Goal: Communication & Community: Answer question/provide support

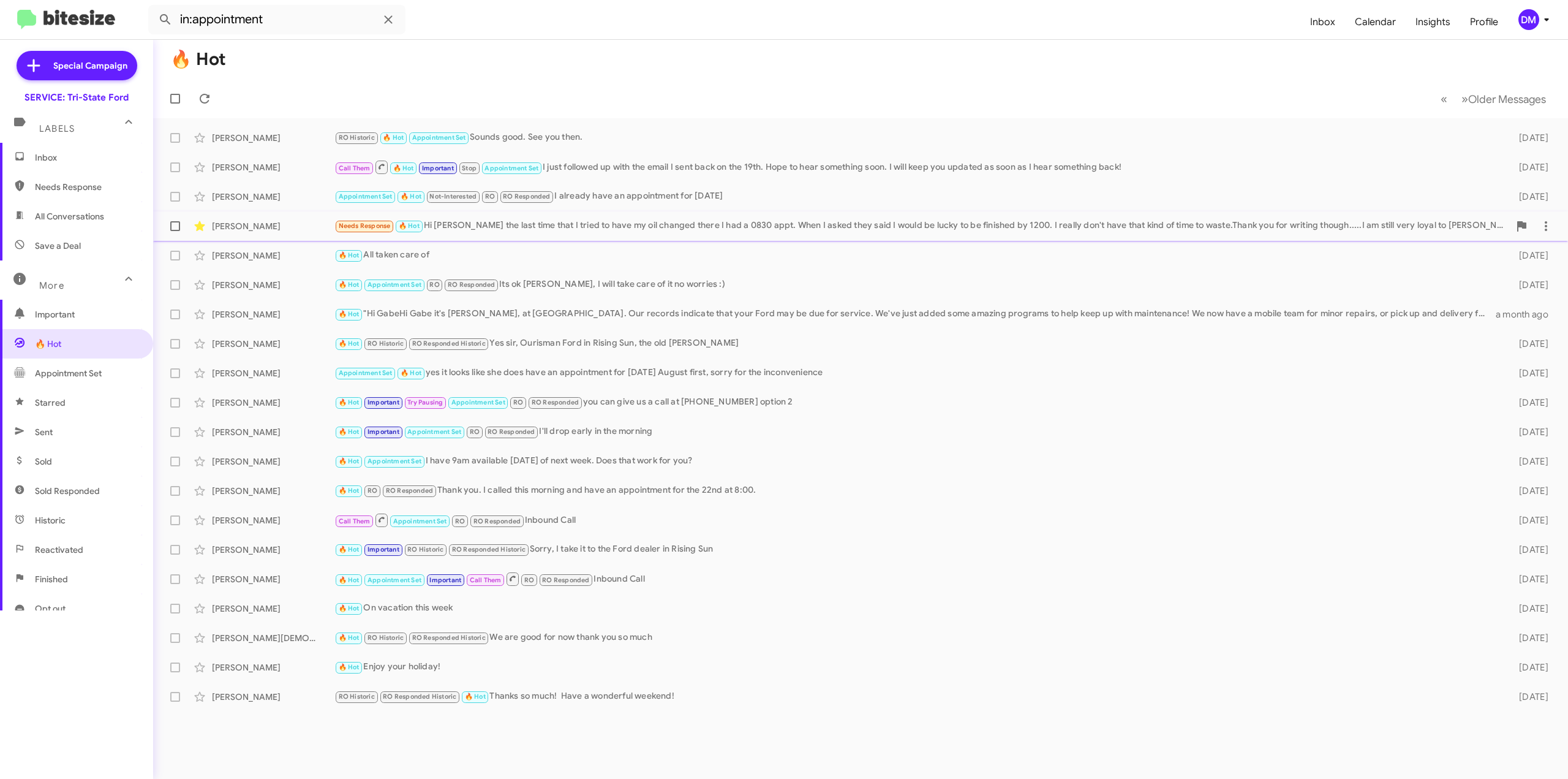
click at [484, 223] on div "Needs Response 🔥 Hot Hi [PERSON_NAME] the last time that I tried to have my oil…" at bounding box center [922, 226] width 1175 height 14
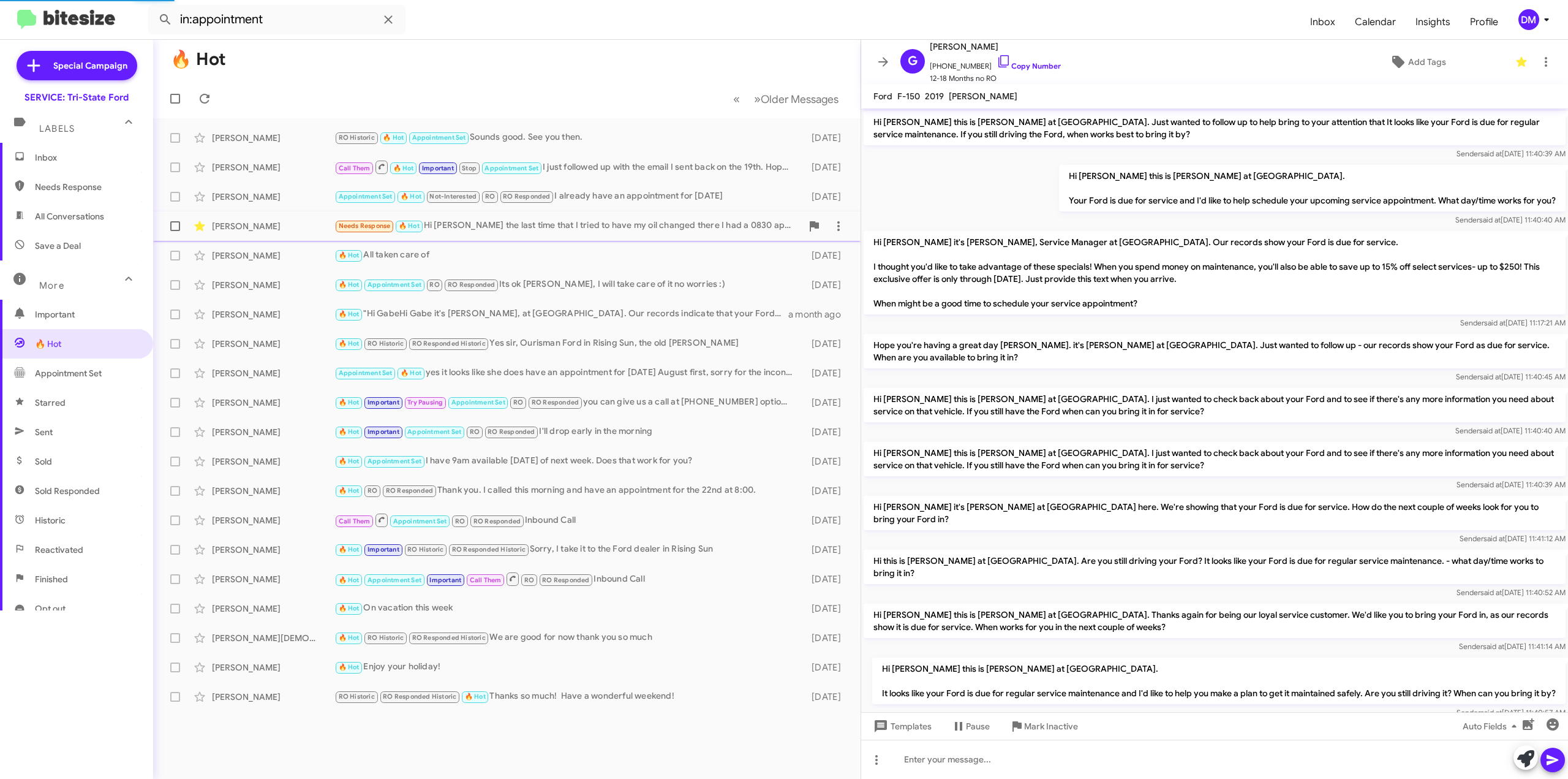
scroll to position [695, 0]
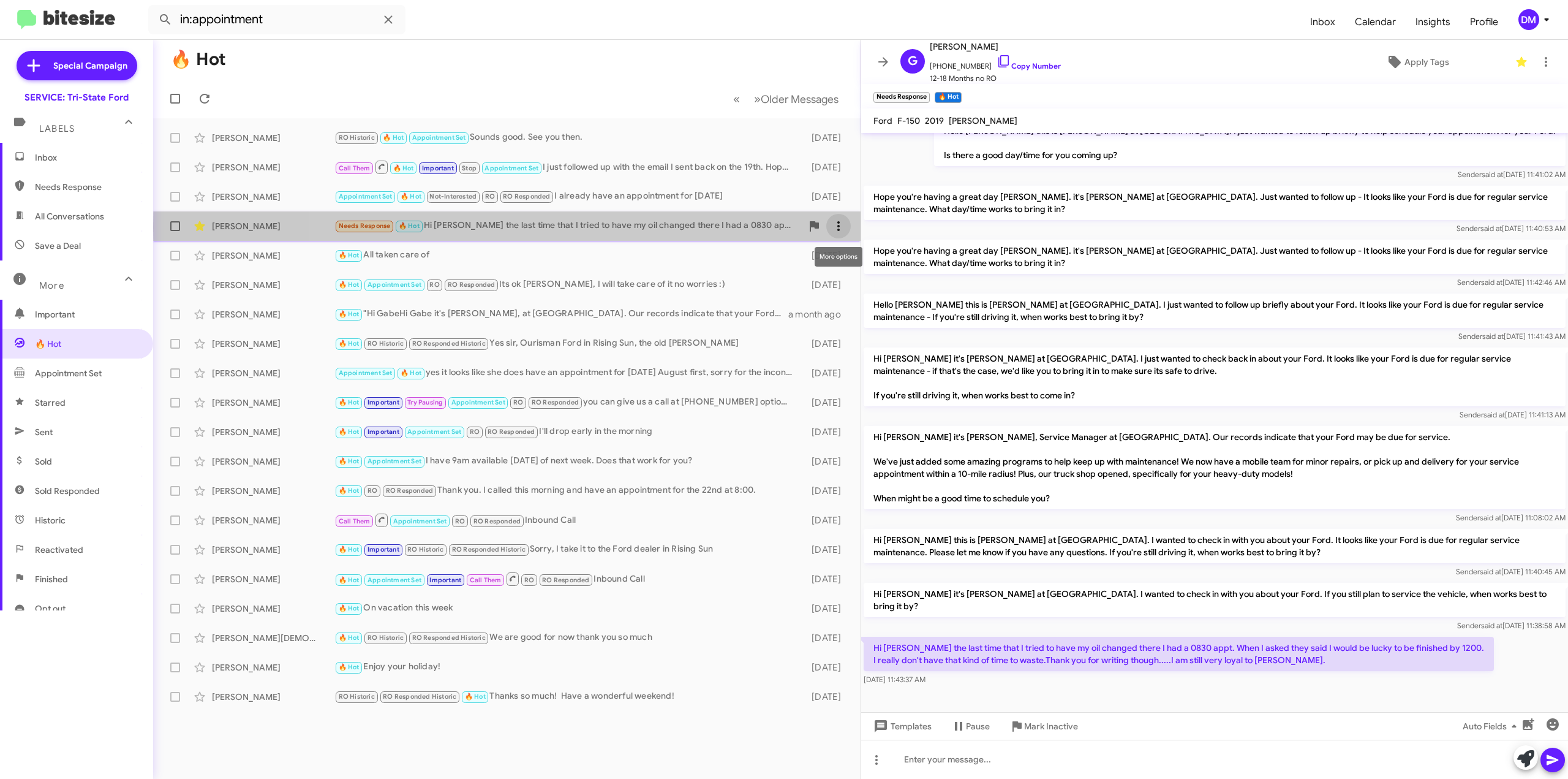
click at [839, 227] on icon at bounding box center [838, 226] width 15 height 15
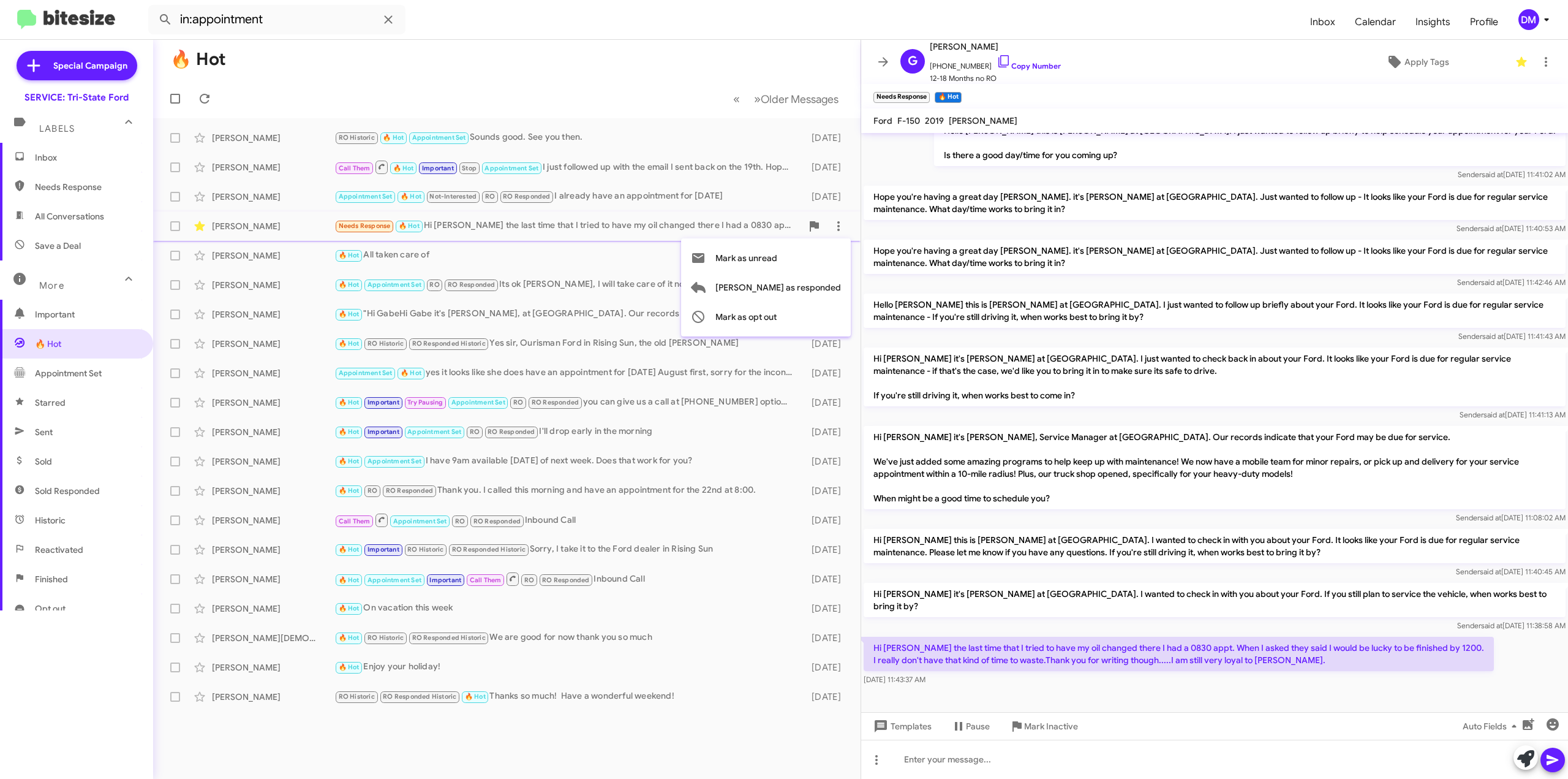
click at [1430, 62] on div at bounding box center [784, 390] width 1568 height 779
click at [1539, 63] on icon at bounding box center [1546, 61] width 15 height 15
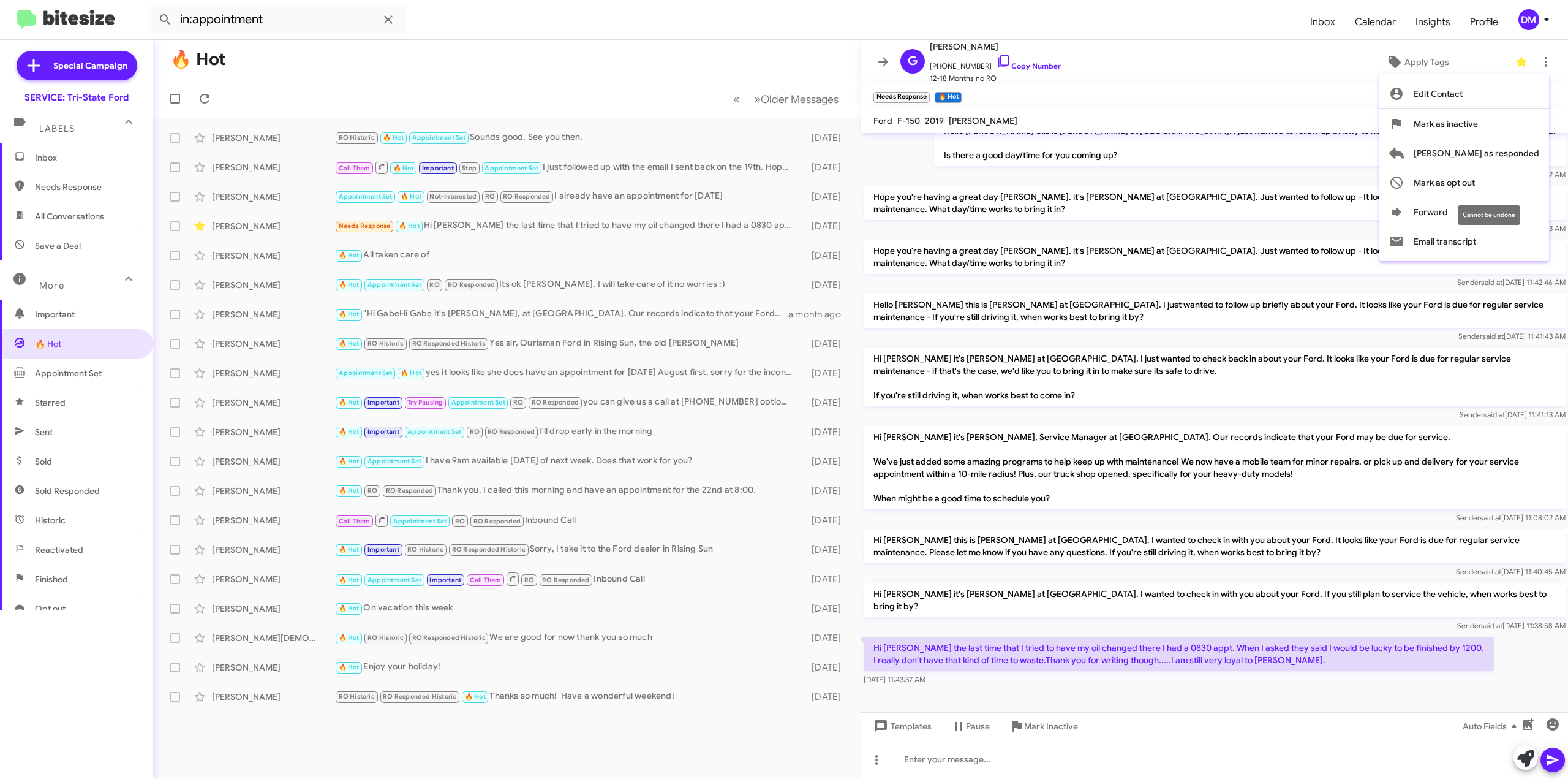
click at [1478, 204] on mat-tooltip-component "Cannot be undone" at bounding box center [1489, 215] width 80 height 37
click at [1401, 210] on icon at bounding box center [1396, 211] width 10 height 8
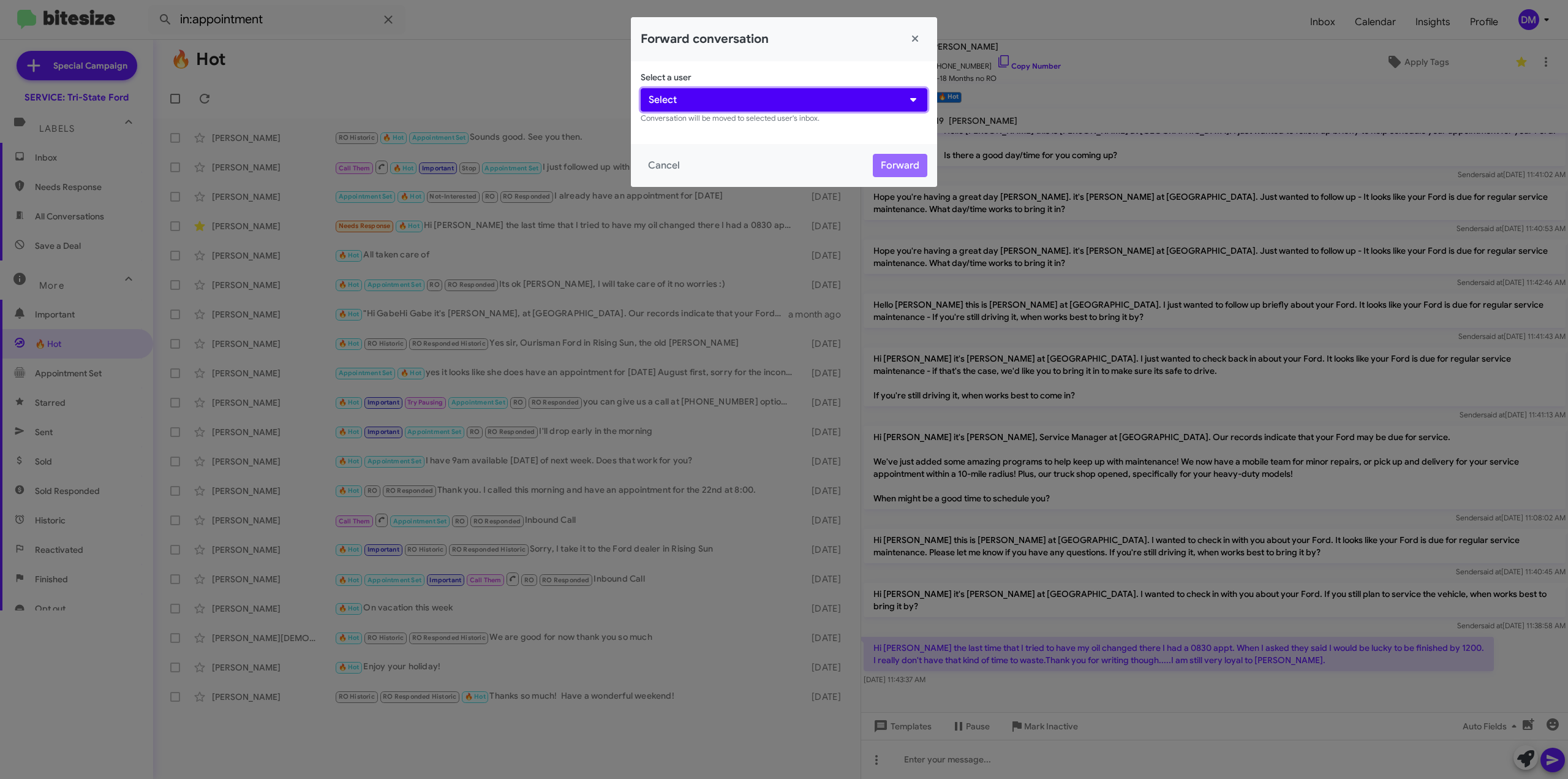
click at [914, 100] on icon "button" at bounding box center [913, 99] width 6 height 4
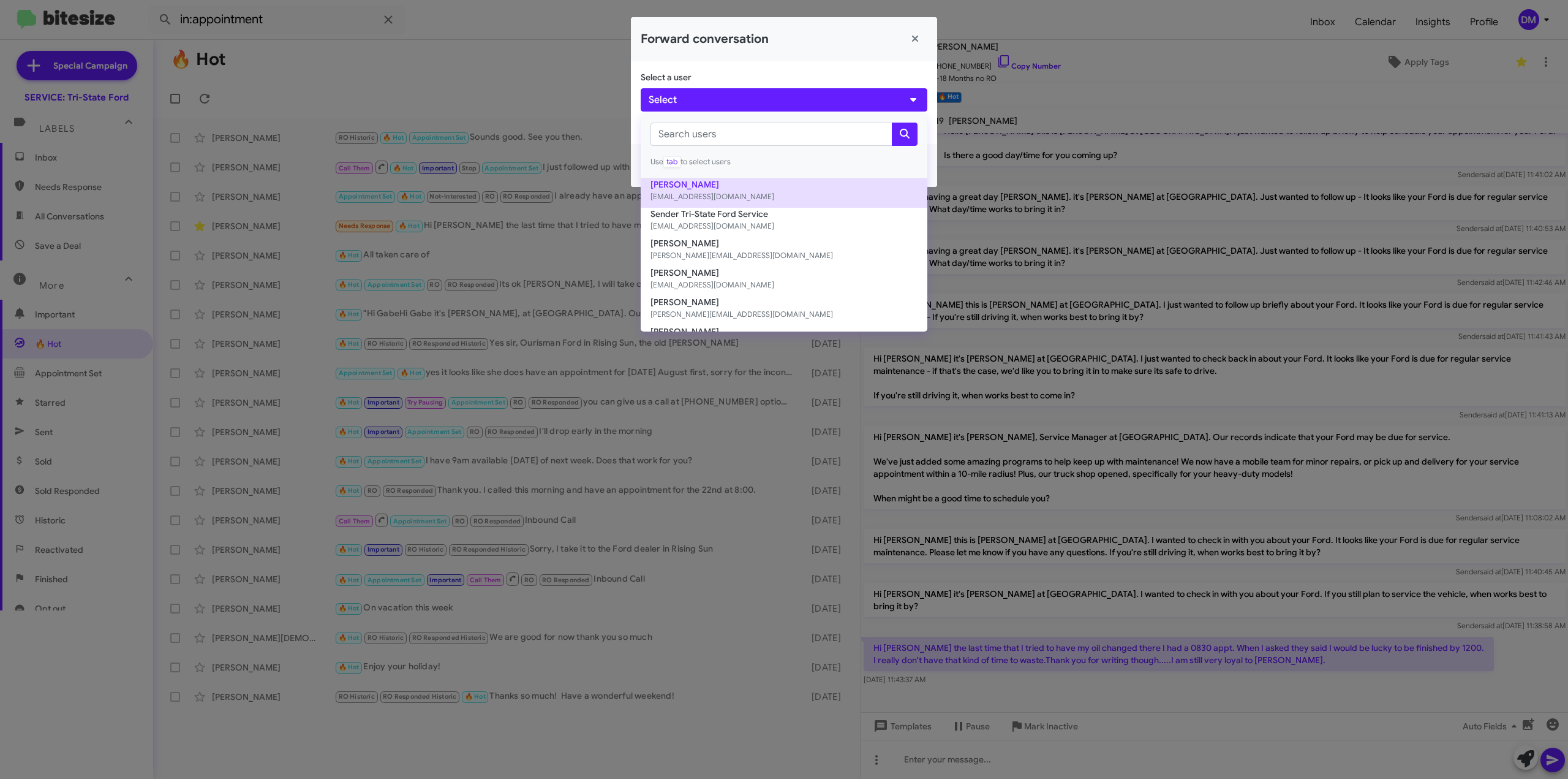
click at [786, 198] on small "[EMAIL_ADDRESS][DOMAIN_NAME]" at bounding box center [783, 197] width 267 height 12
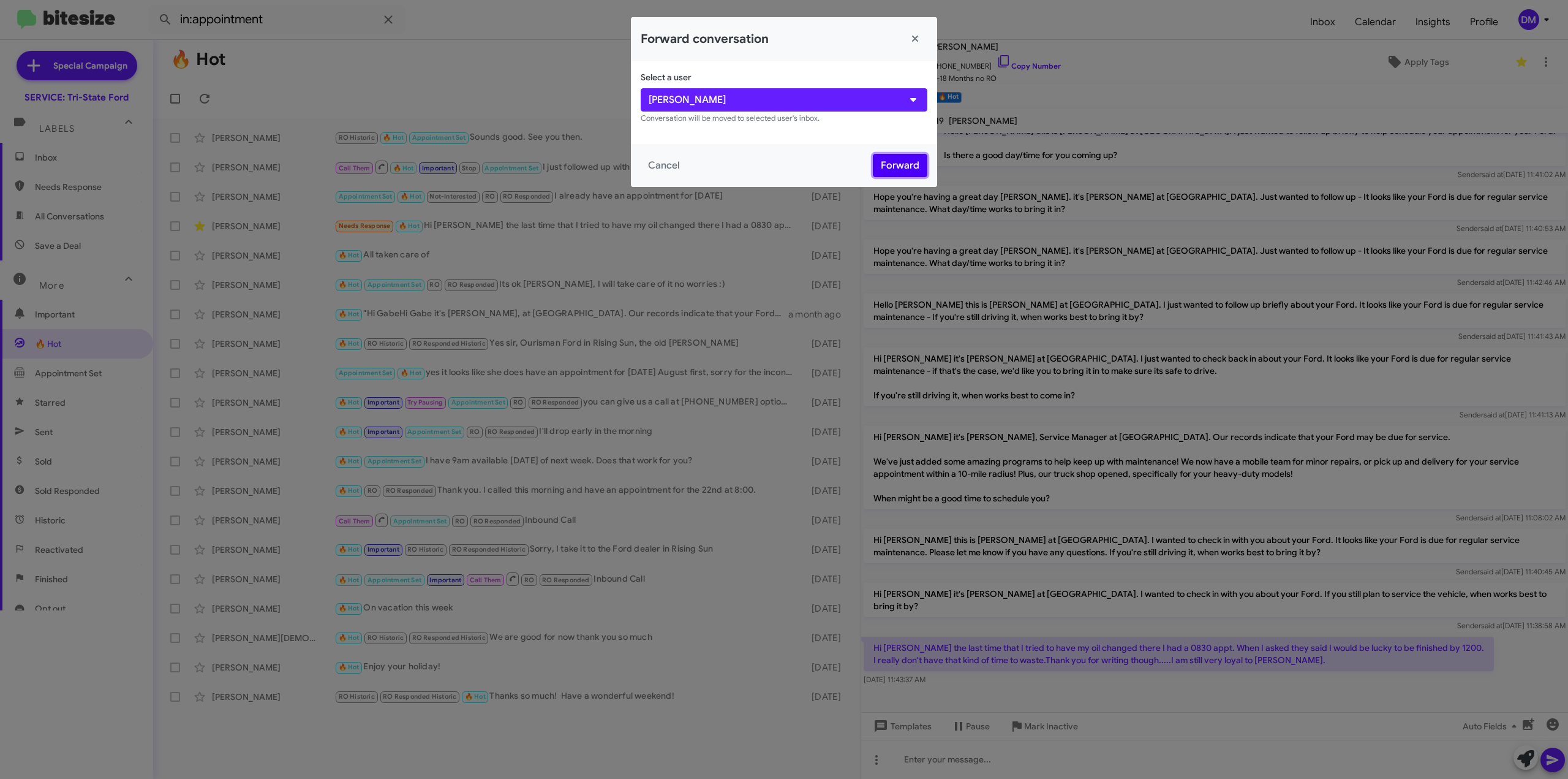
click at [906, 165] on button "Forward" at bounding box center [899, 165] width 54 height 23
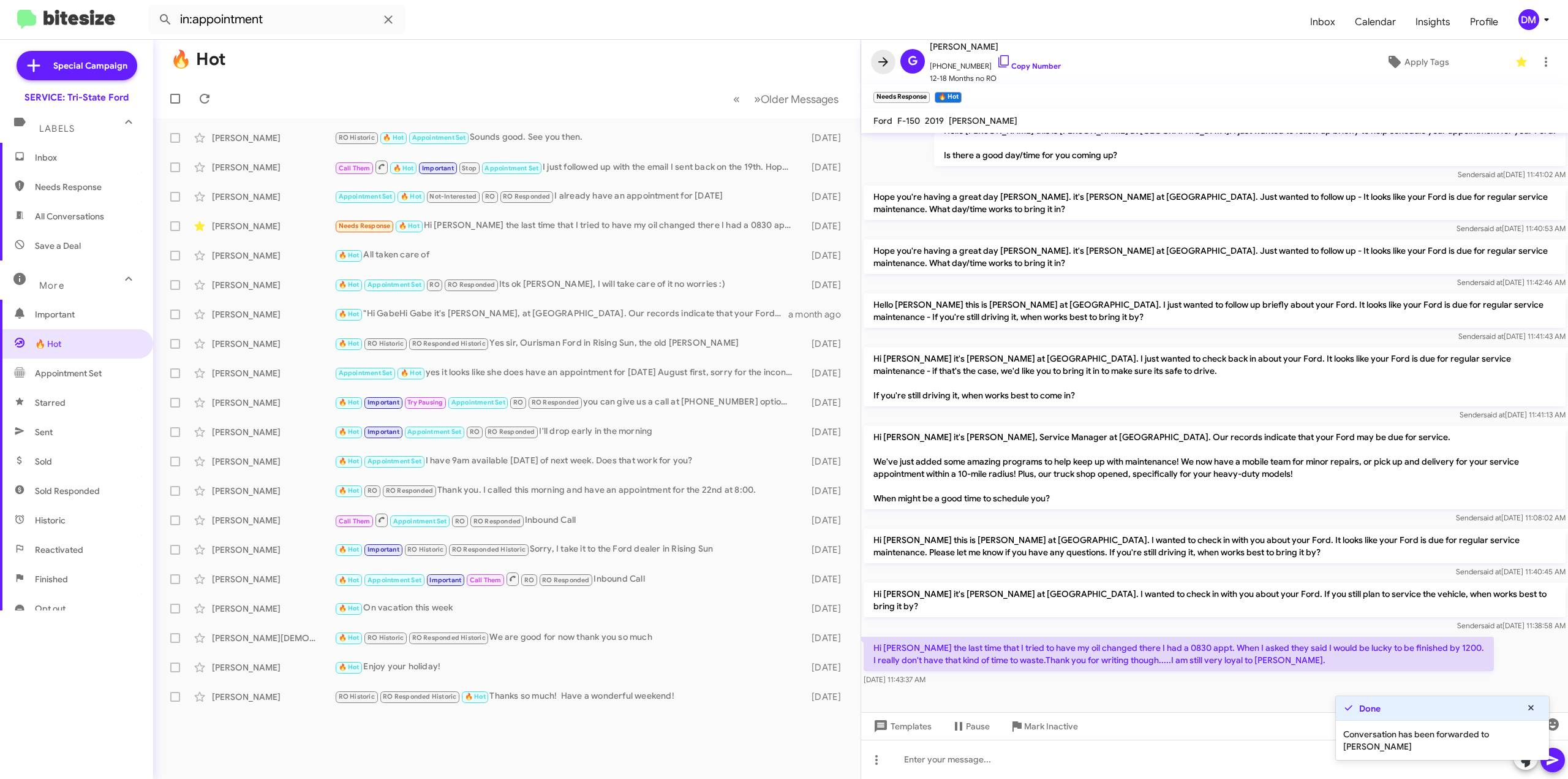
click at [883, 62] on icon at bounding box center [883, 61] width 10 height 9
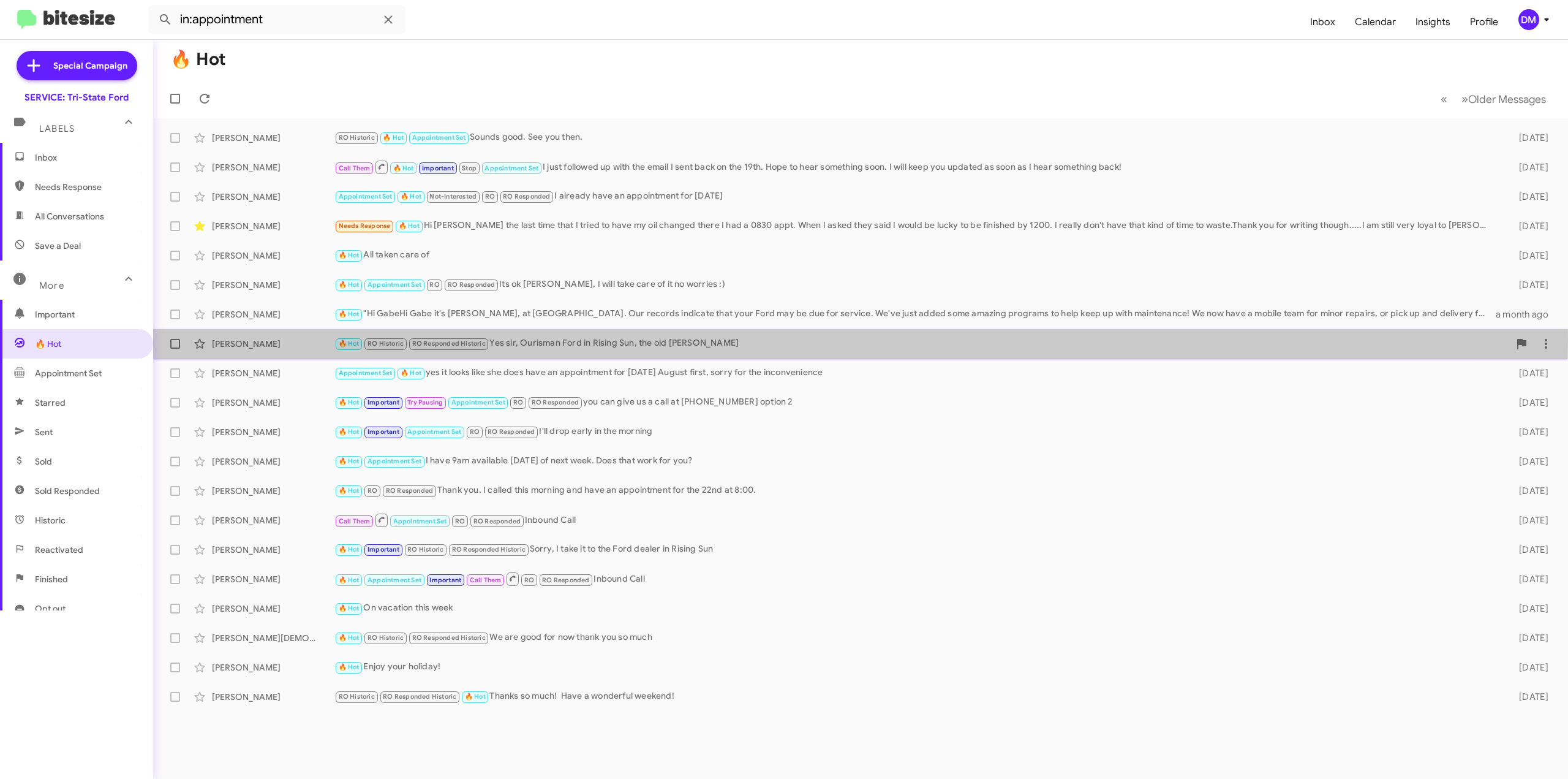
click at [589, 340] on div "🔥 Hot RO Historic RO Responded Historic Yes sir, Ourisman Ford in Rising Sun, t…" at bounding box center [922, 344] width 1175 height 14
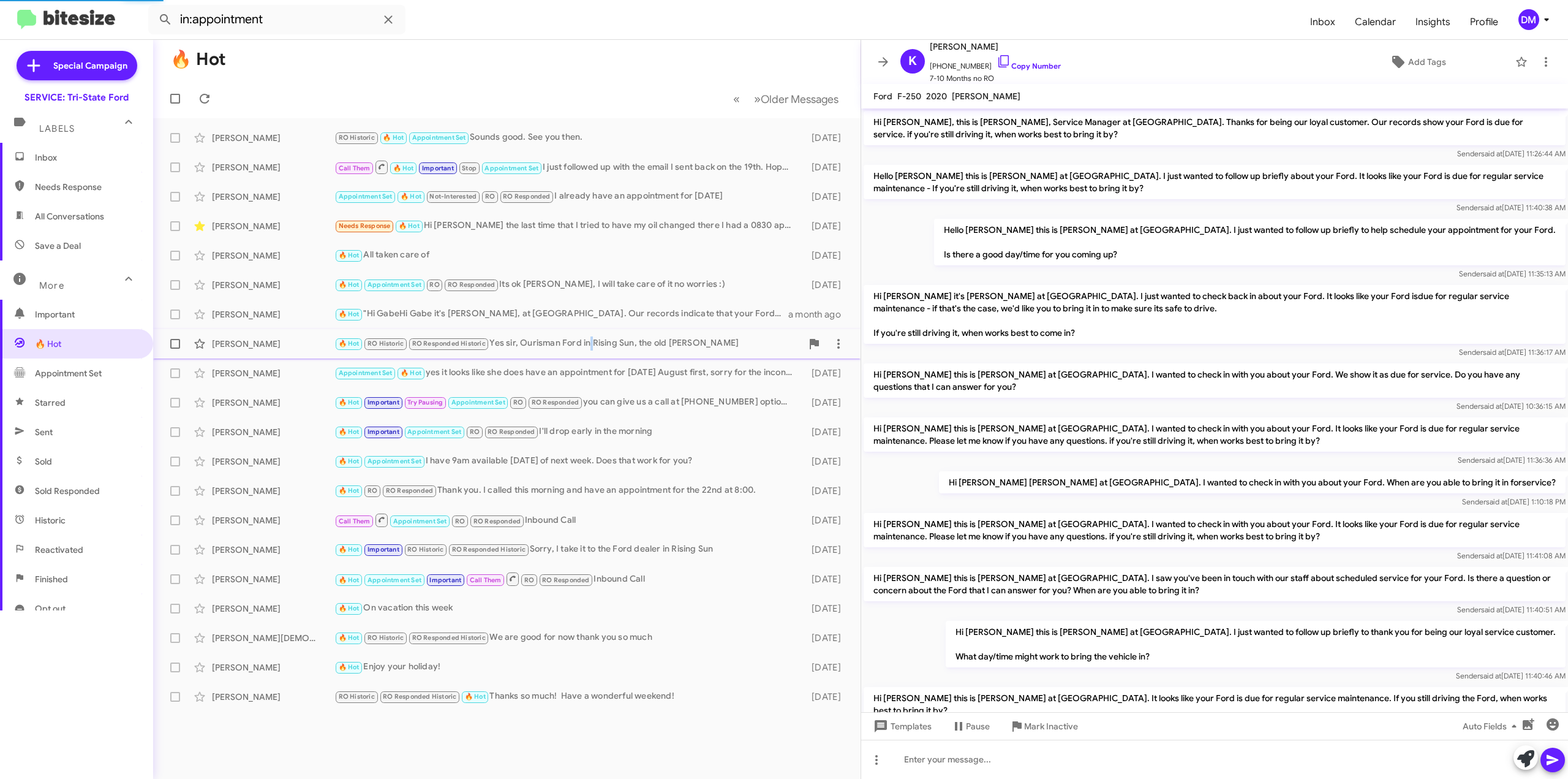
scroll to position [334, 0]
